Goal: Task Accomplishment & Management: Manage account settings

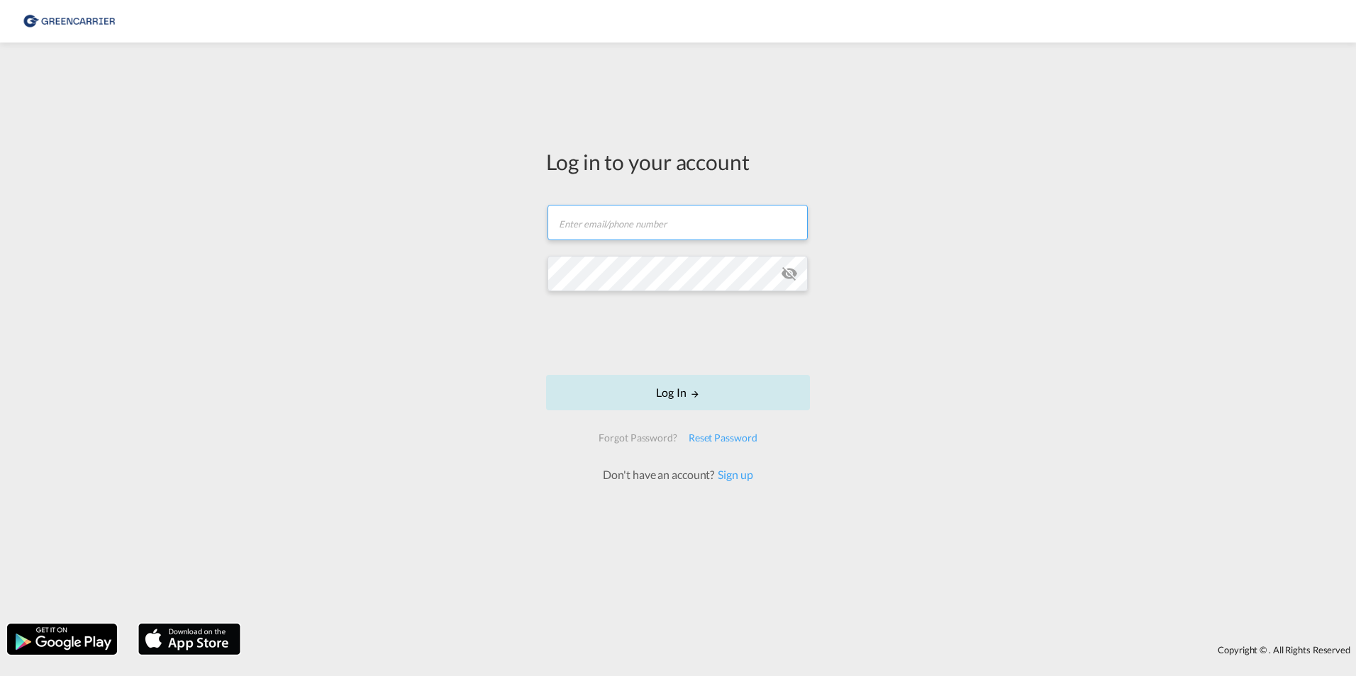
type input "[PERSON_NAME][EMAIL_ADDRESS][DOMAIN_NAME]"
click at [665, 389] on button "Log In" at bounding box center [678, 392] width 264 height 35
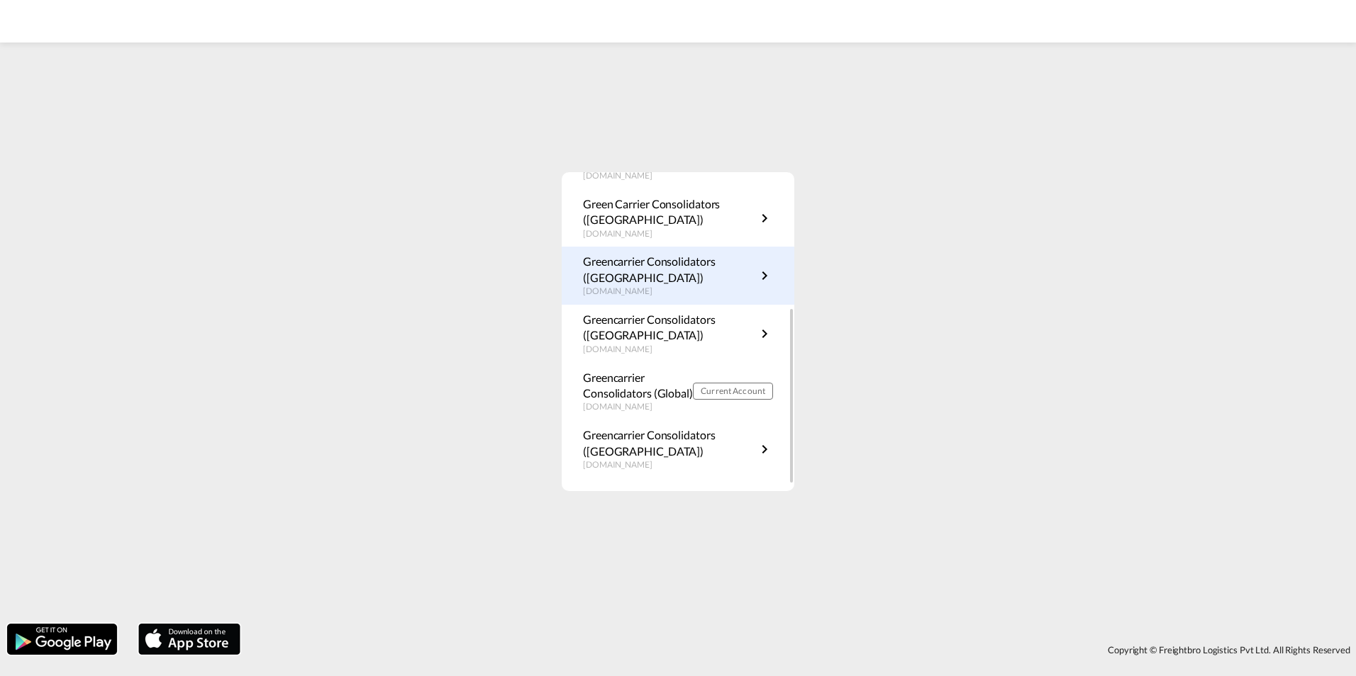
scroll to position [256, 0]
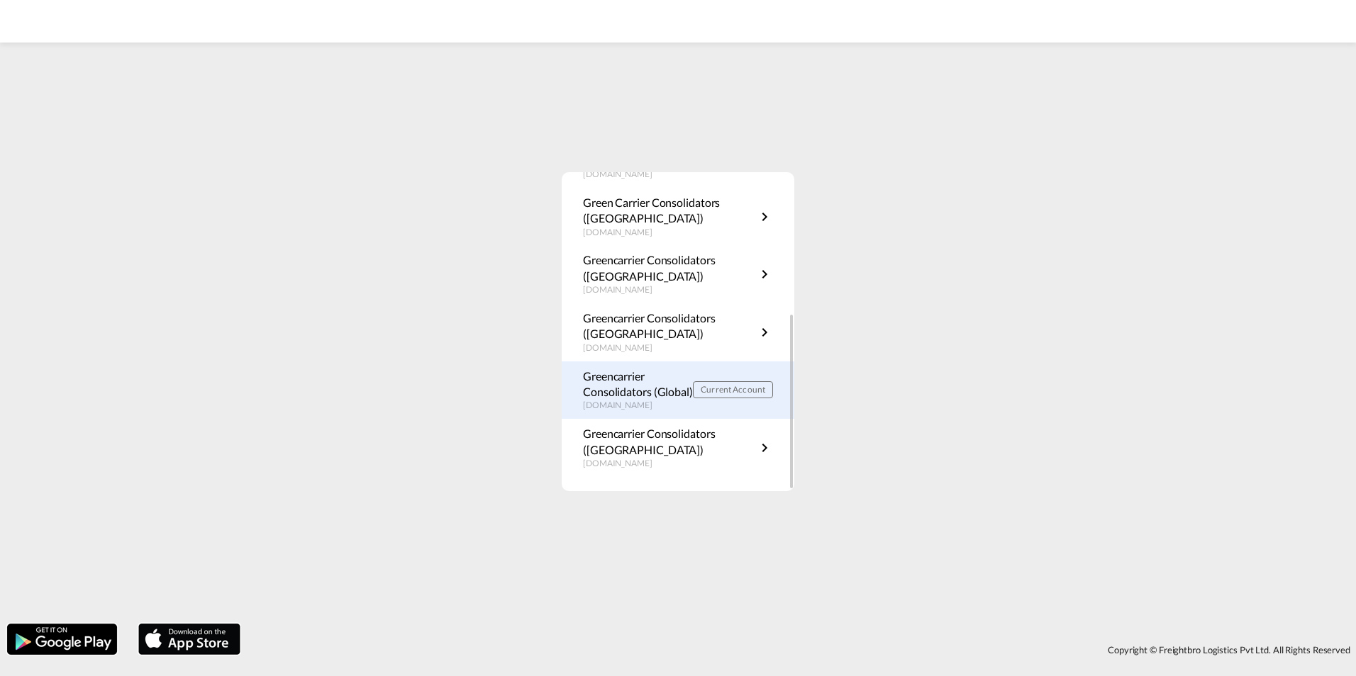
click at [651, 398] on p "Greencarrier Consolidators (Global)" at bounding box center [638, 385] width 110 height 32
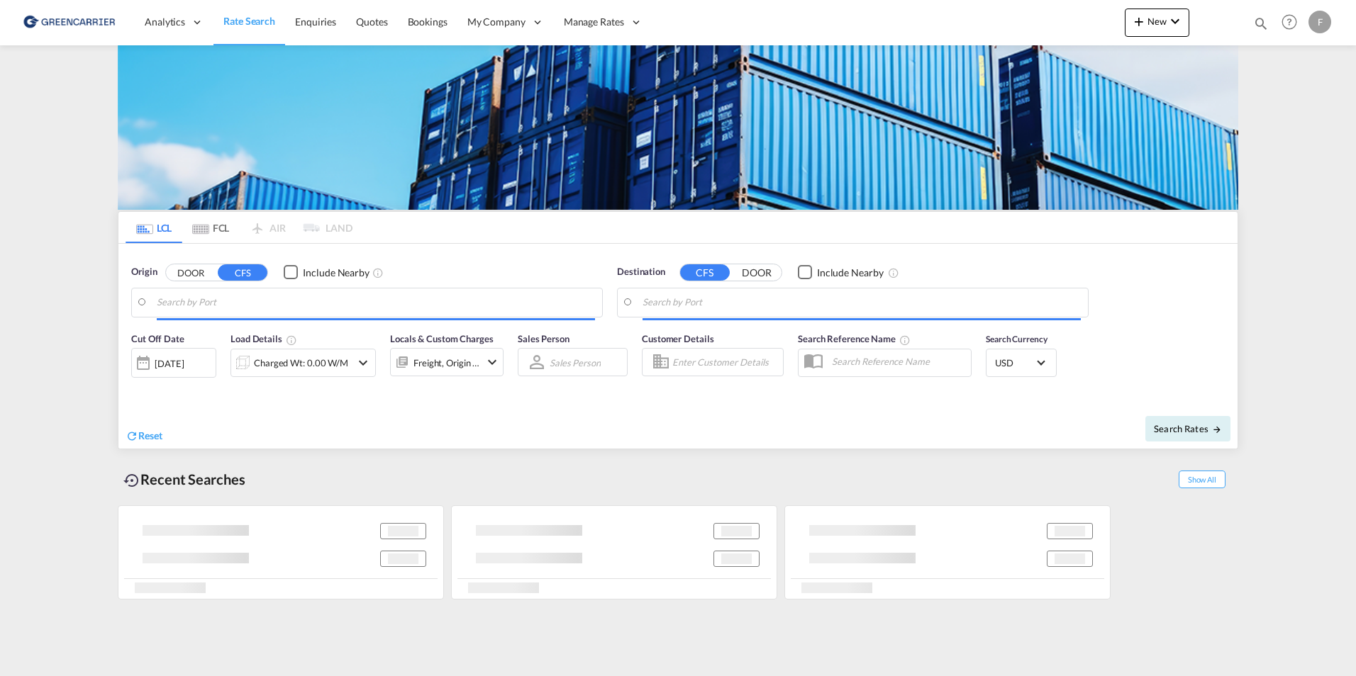
type input "SE-63232, [GEOGRAPHIC_DATA], [GEOGRAPHIC_DATA]"
type input "Cartagena, COCTG"
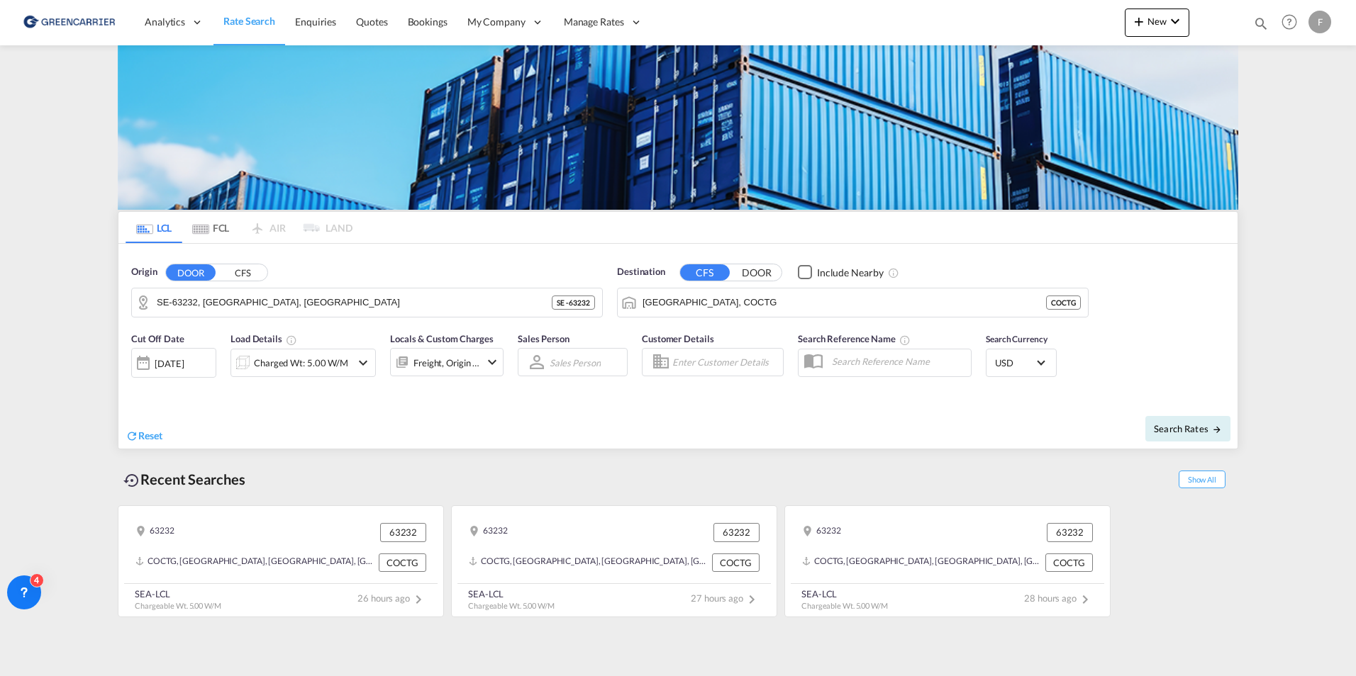
click at [720, 466] on div "Recent Searches Show All" at bounding box center [678, 476] width 1120 height 39
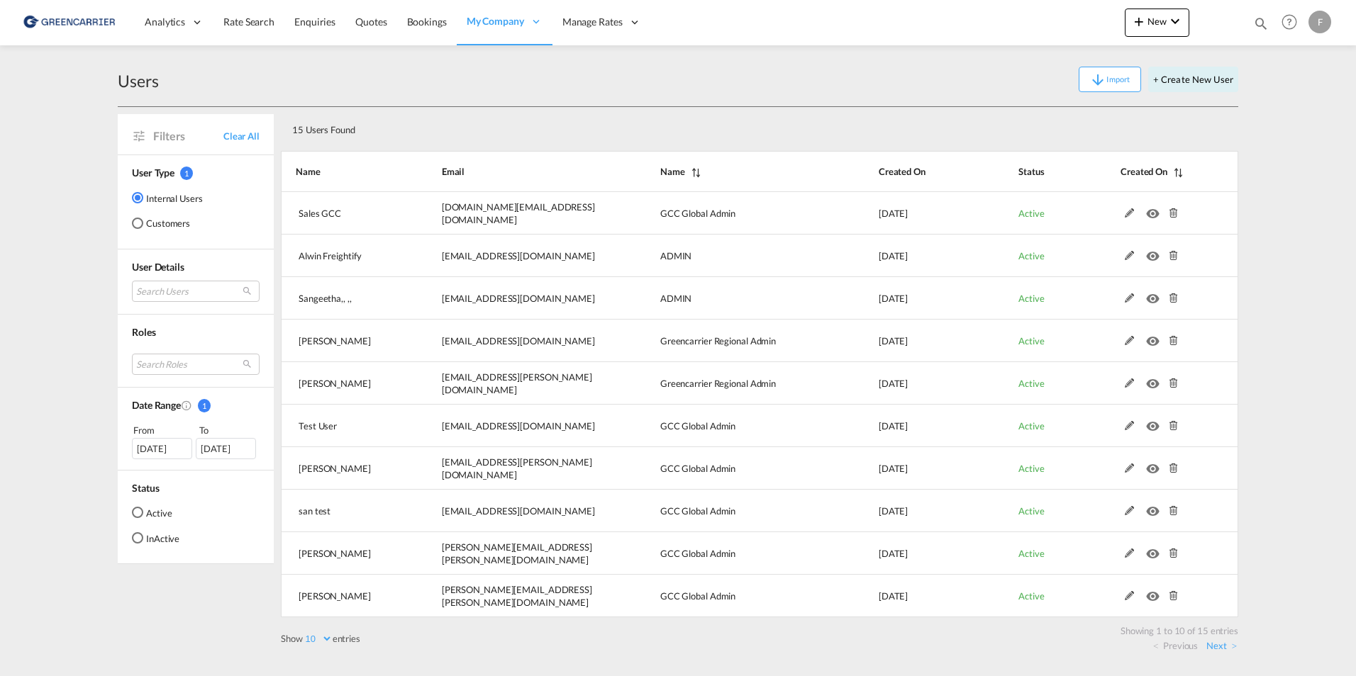
click at [674, 106] on div "Users Import + Create New User" at bounding box center [678, 79] width 1120 height 55
click at [725, 92] on div "Users Import + Create New User" at bounding box center [678, 79] width 1120 height 55
click at [659, 83] on div "Import + Create New User" at bounding box center [698, 80] width 1079 height 26
